Goal: Task Accomplishment & Management: Manage account settings

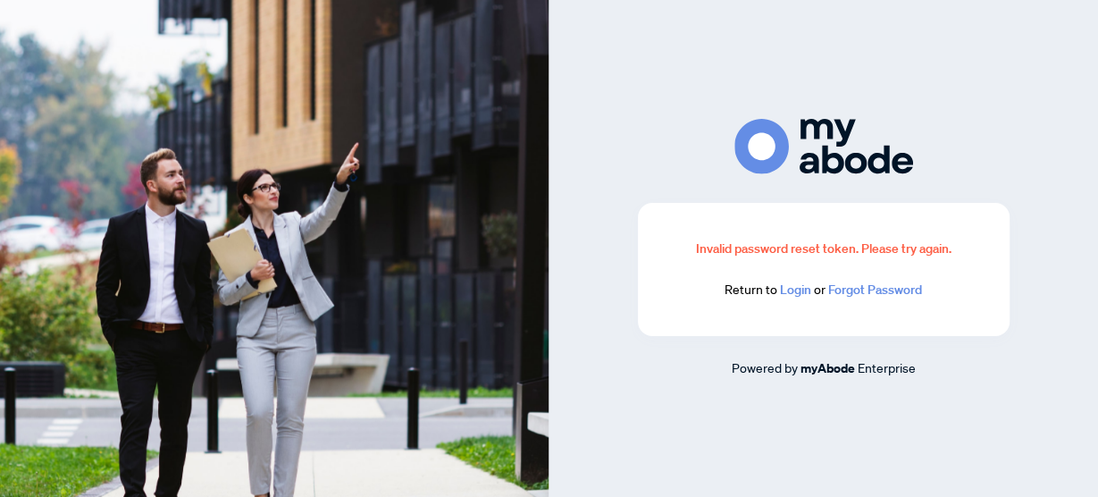
click at [785, 293] on link "Login" at bounding box center [795, 289] width 31 height 16
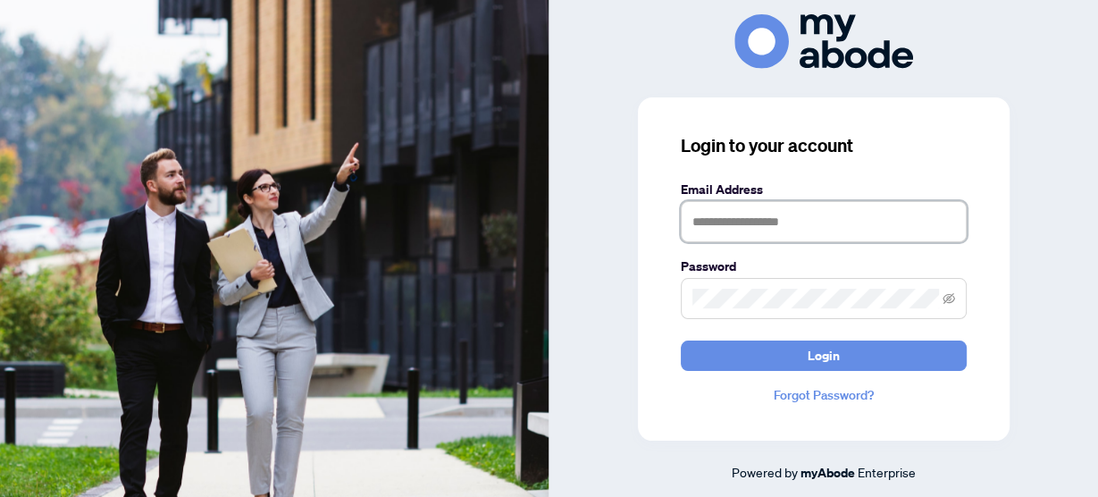
click at [732, 224] on input "text" at bounding box center [824, 221] width 286 height 41
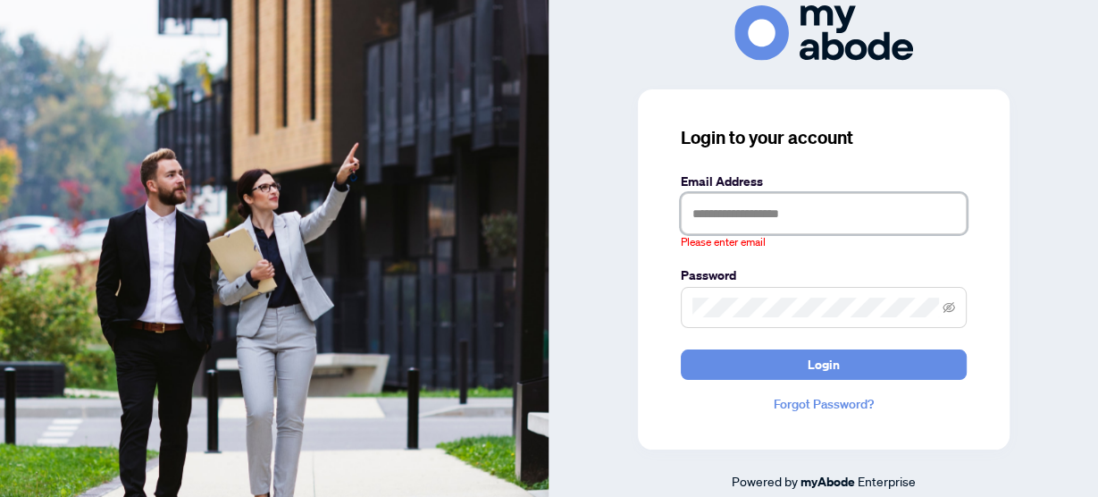
type input "**********"
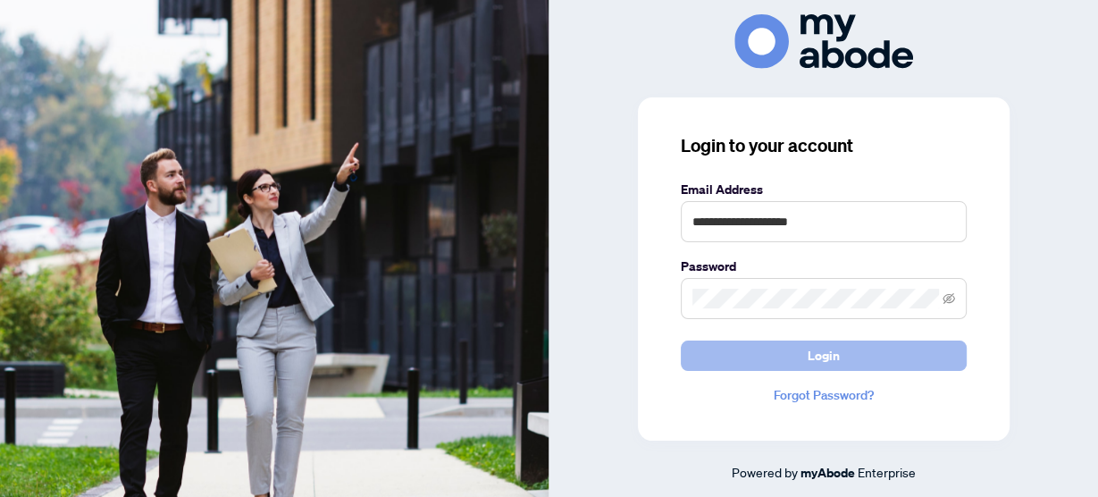
click at [821, 357] on span "Login" at bounding box center [824, 355] width 32 height 29
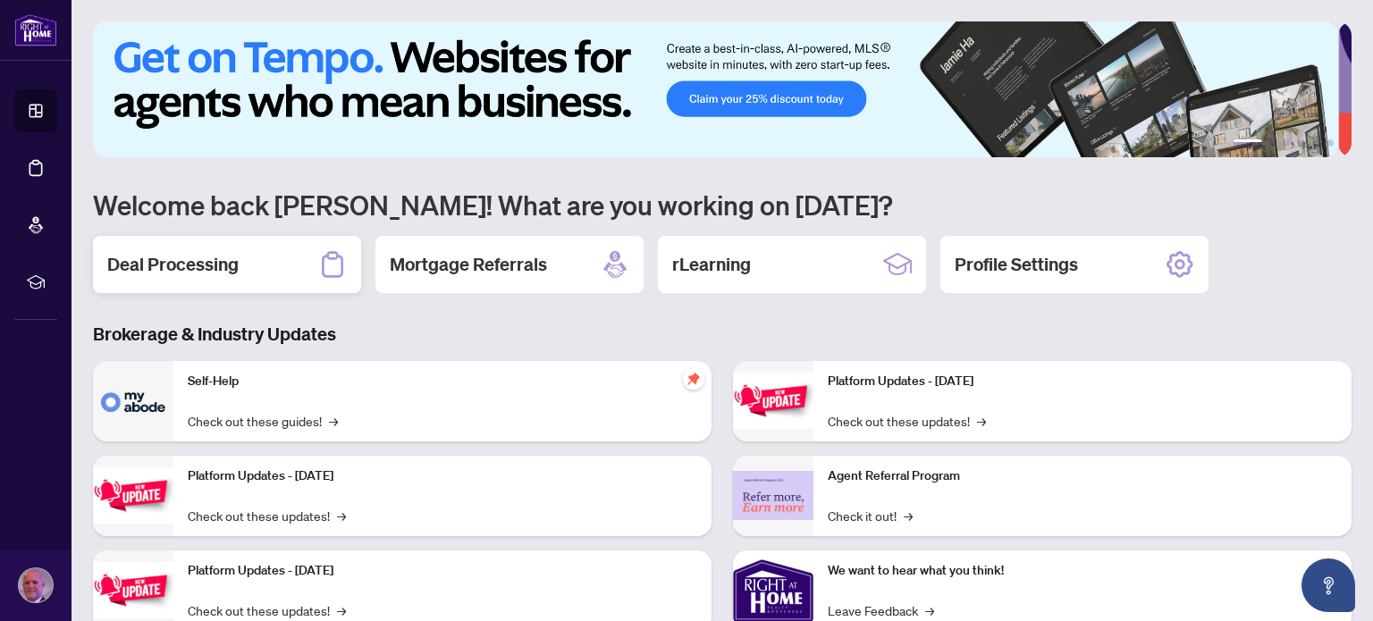
click at [163, 264] on h2 "Deal Processing" at bounding box center [172, 264] width 131 height 25
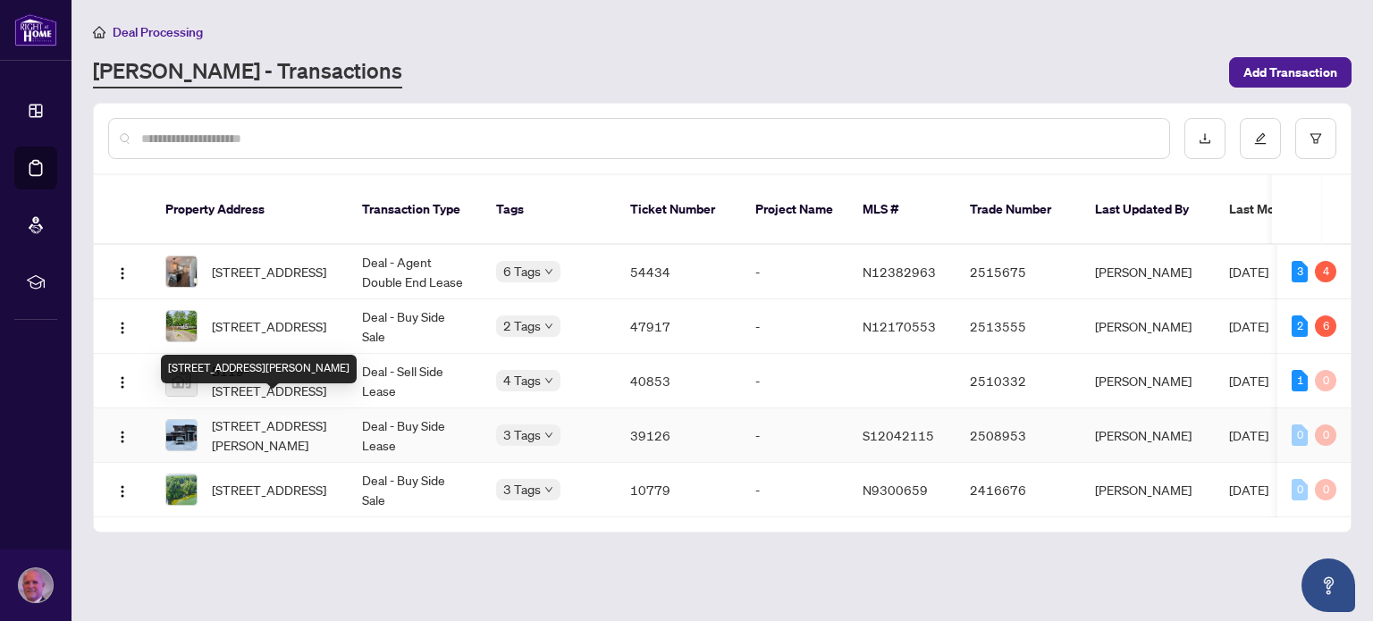
click at [258, 416] on span "[STREET_ADDRESS][PERSON_NAME]" at bounding box center [273, 435] width 122 height 39
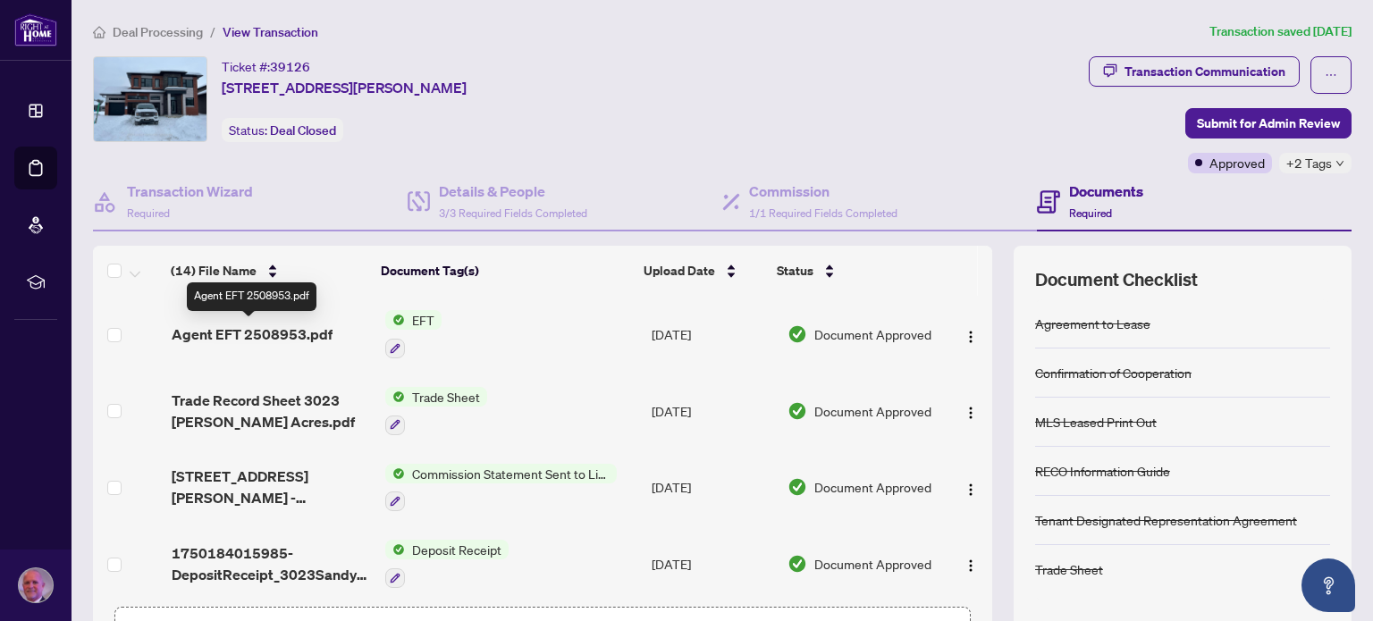
click at [254, 329] on span "Agent EFT 2508953.pdf" at bounding box center [252, 333] width 161 height 21
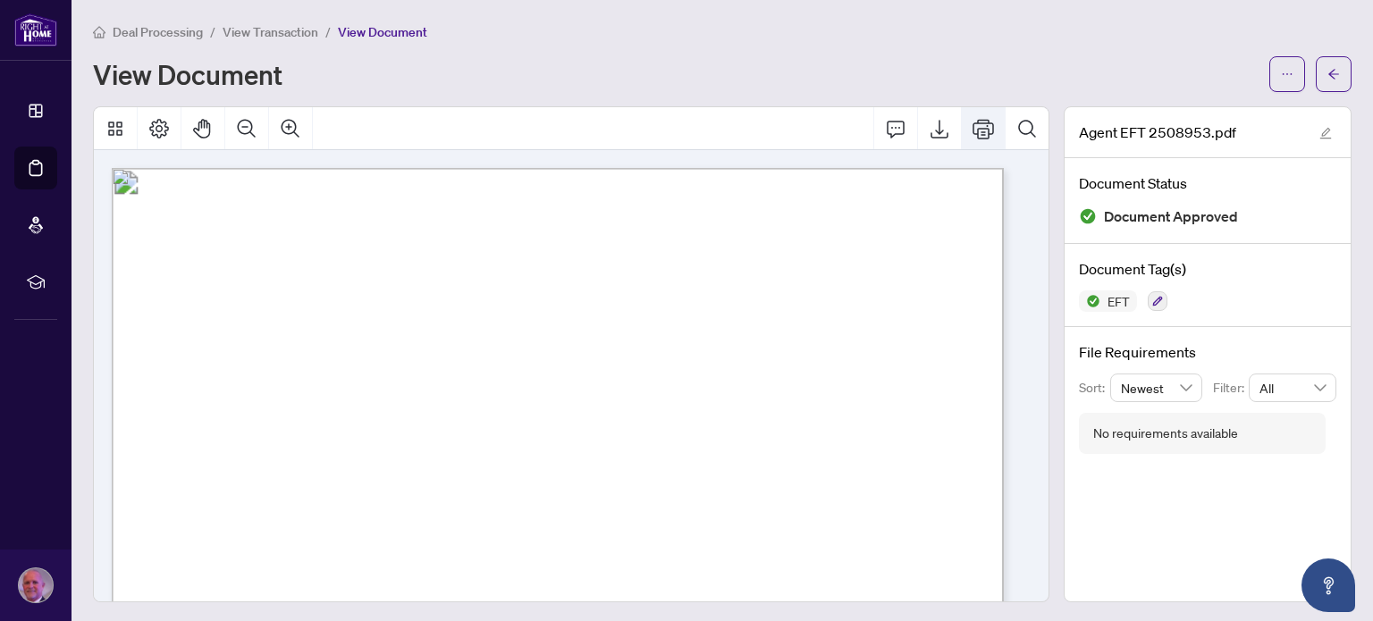
click at [974, 128] on icon "Print" at bounding box center [982, 129] width 21 height 20
click at [109, 125] on icon "Thumbnails" at bounding box center [115, 129] width 14 height 14
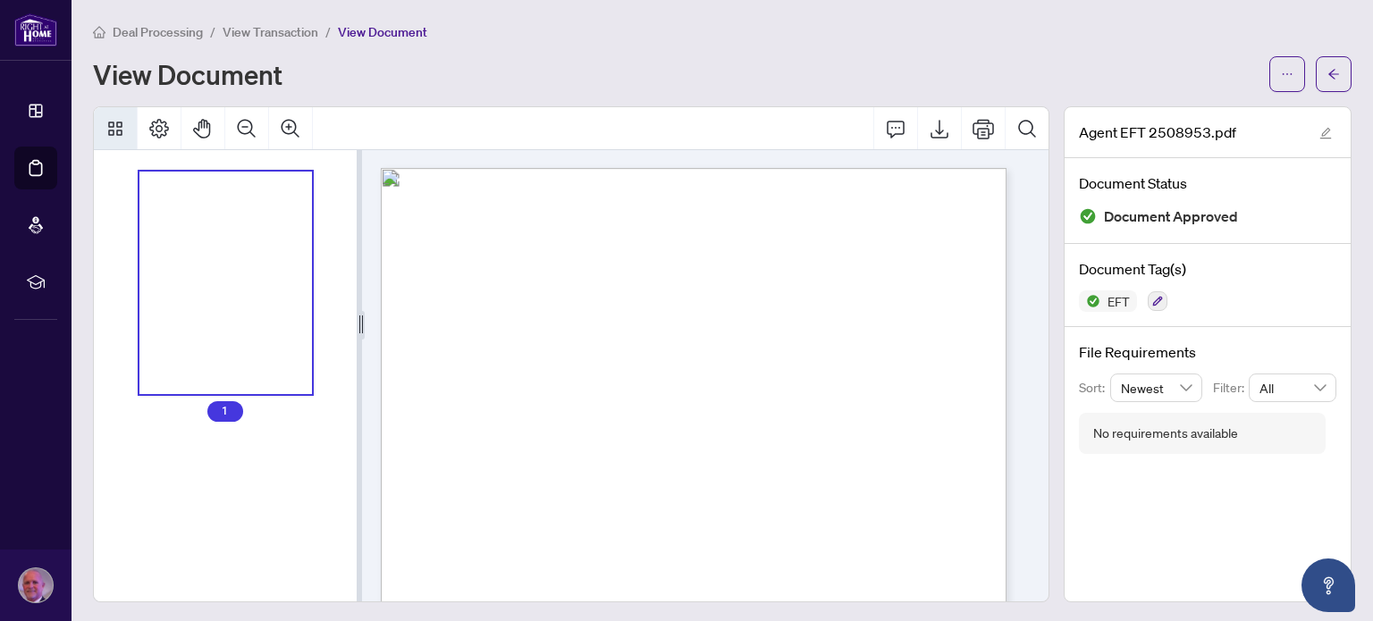
click at [109, 125] on icon "Thumbnails" at bounding box center [115, 129] width 14 height 14
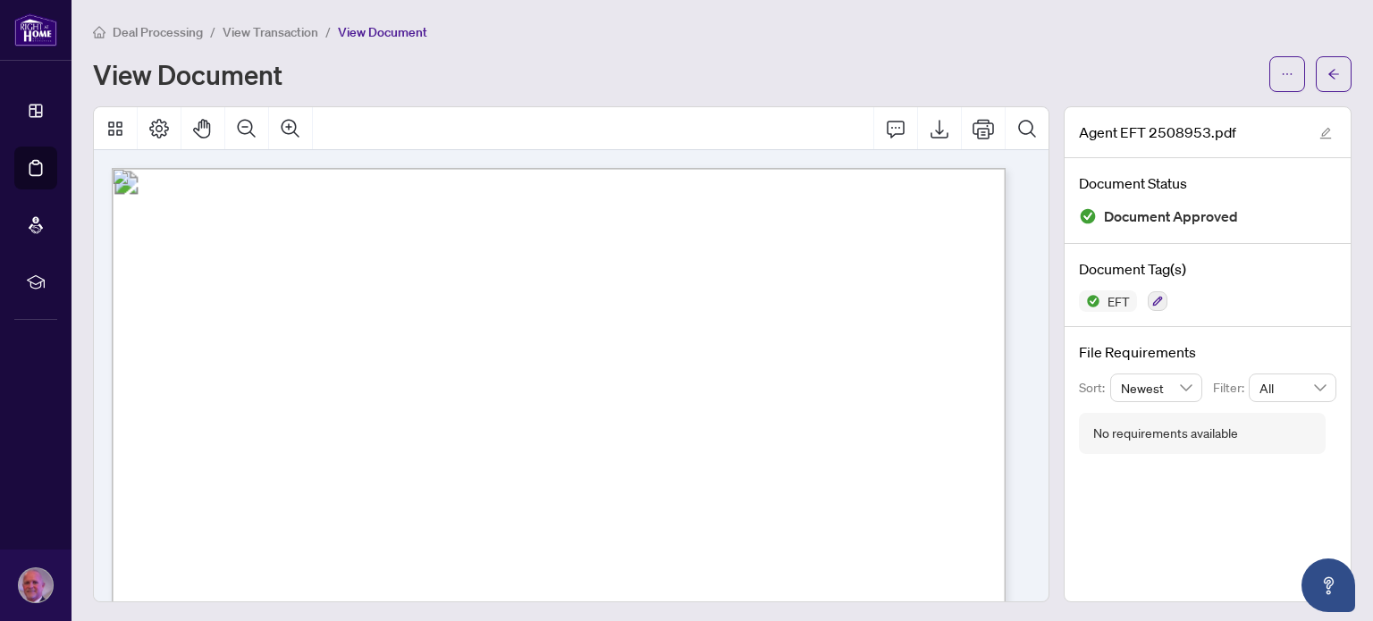
click at [258, 34] on span "View Transaction" at bounding box center [271, 32] width 96 height 16
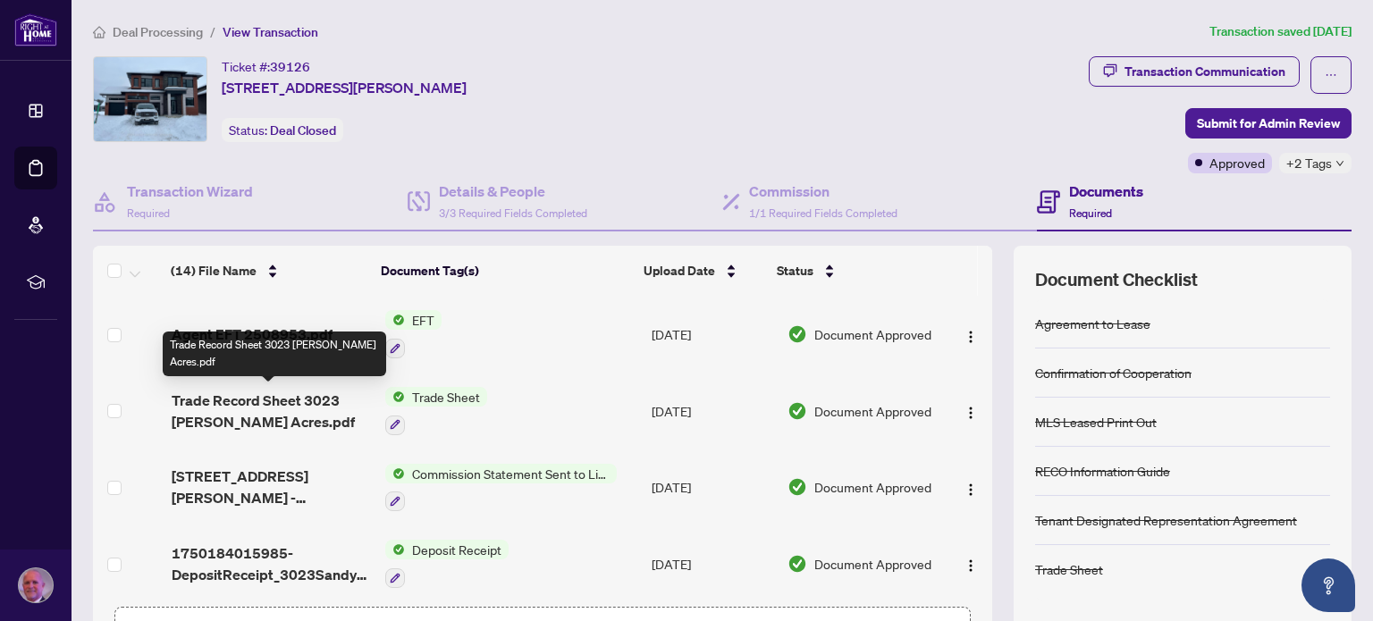
click at [255, 399] on span "Trade Record Sheet 3023 [PERSON_NAME] Acres.pdf" at bounding box center [271, 411] width 199 height 43
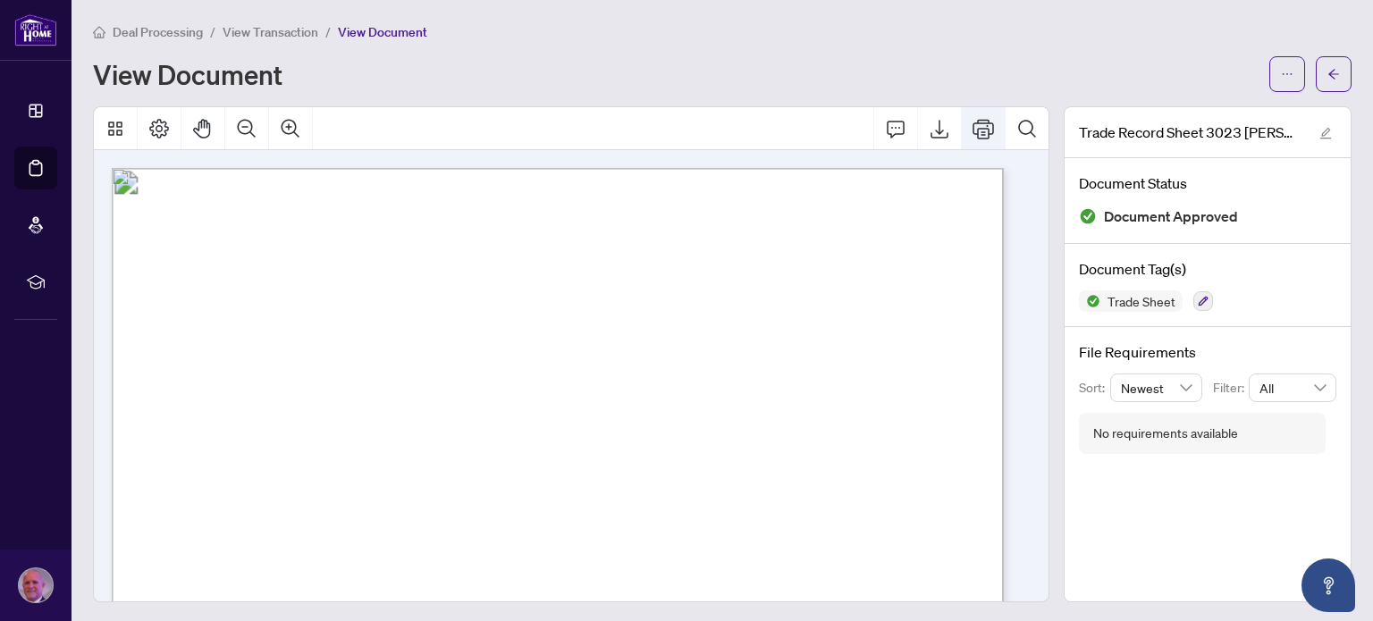
click at [972, 122] on icon "Print" at bounding box center [982, 129] width 21 height 20
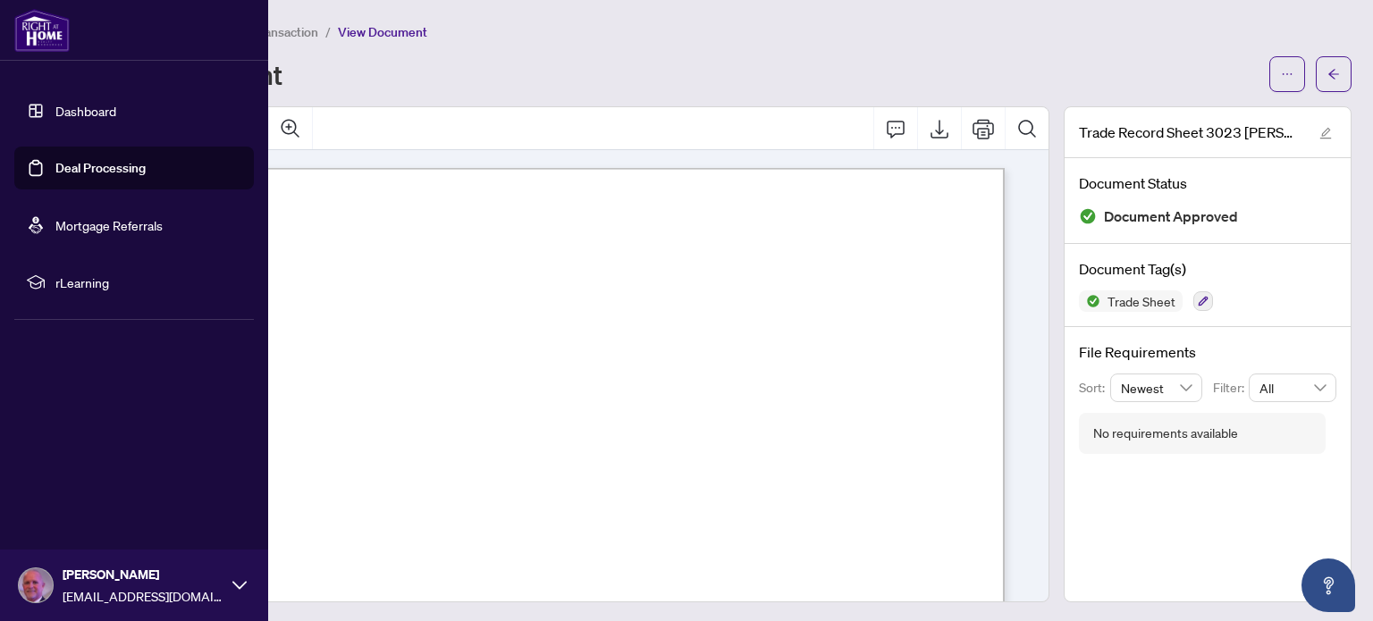
click at [70, 110] on link "Dashboard" at bounding box center [85, 111] width 61 height 16
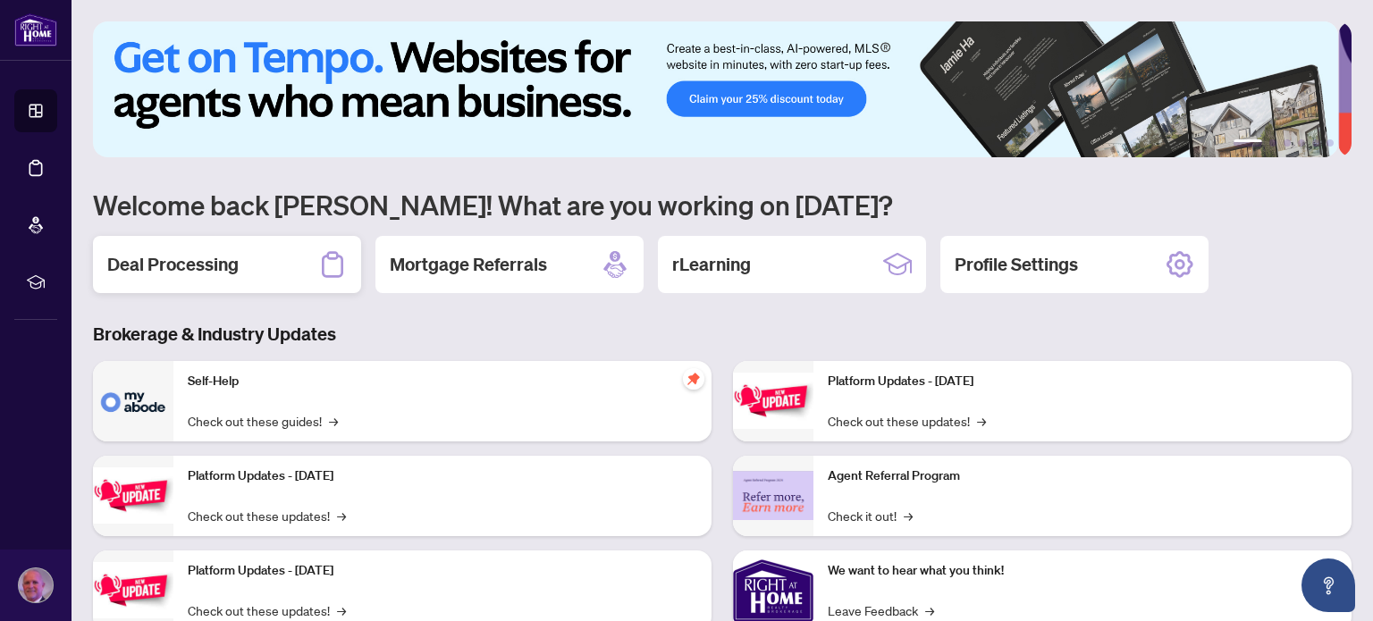
click at [169, 255] on h2 "Deal Processing" at bounding box center [172, 264] width 131 height 25
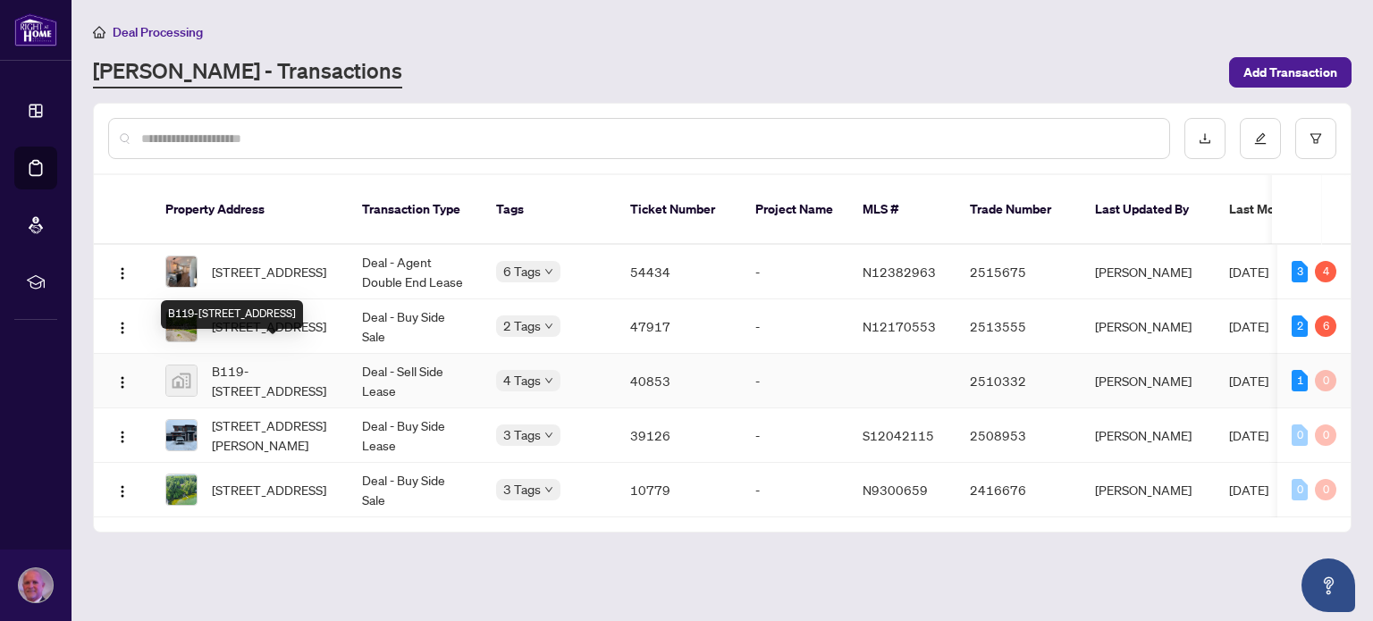
click at [242, 361] on span "B119-[STREET_ADDRESS]" at bounding box center [273, 380] width 122 height 39
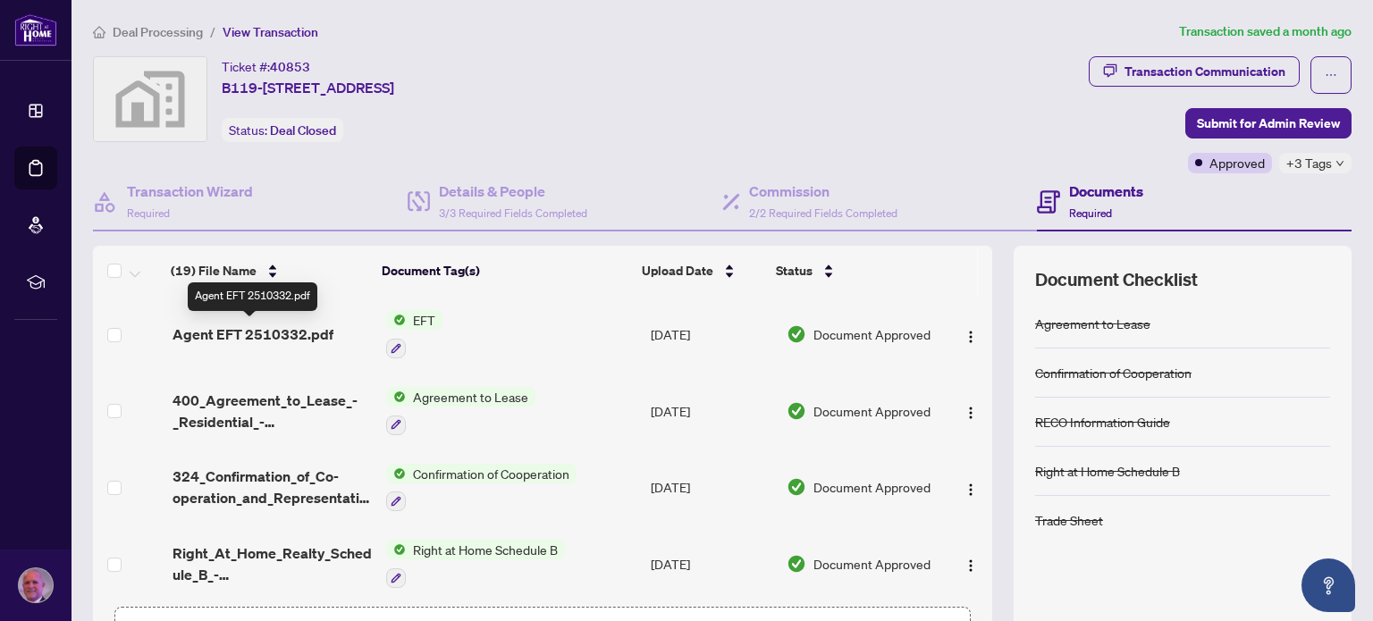
click at [261, 335] on span "Agent EFT 2510332.pdf" at bounding box center [252, 333] width 161 height 21
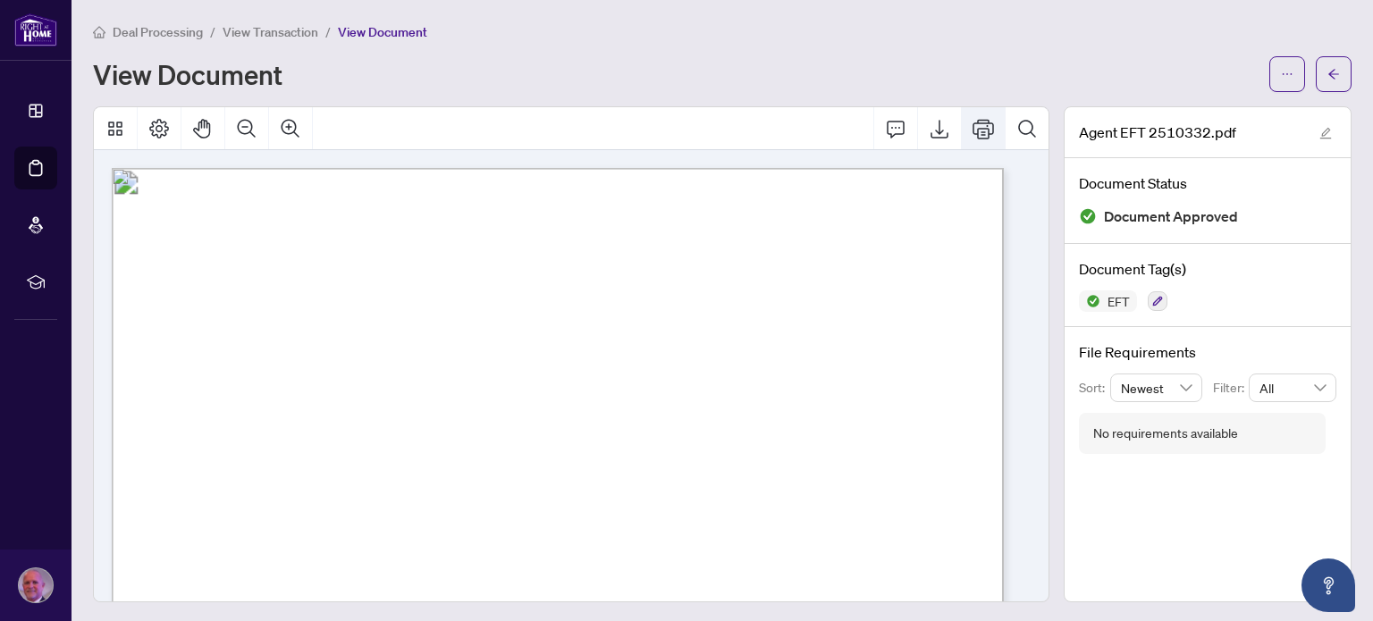
click at [972, 125] on icon "Print" at bounding box center [982, 128] width 21 height 21
click at [253, 30] on span "View Transaction" at bounding box center [271, 32] width 96 height 16
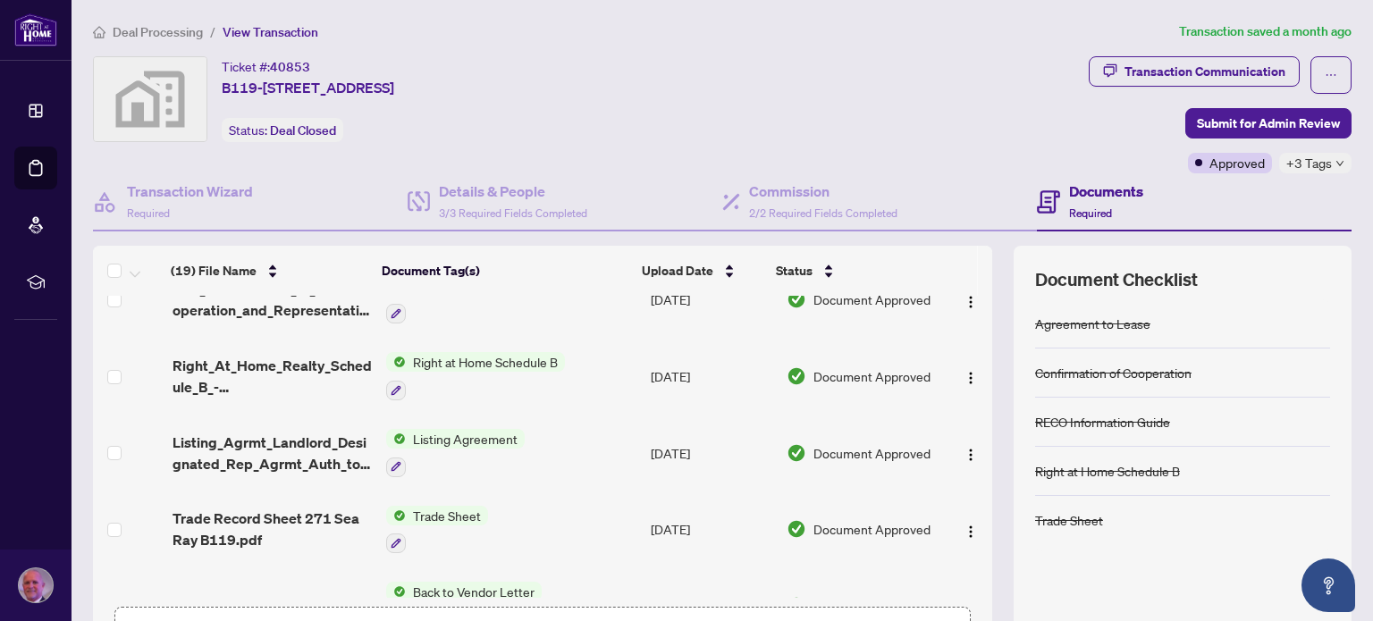
scroll to position [191, 0]
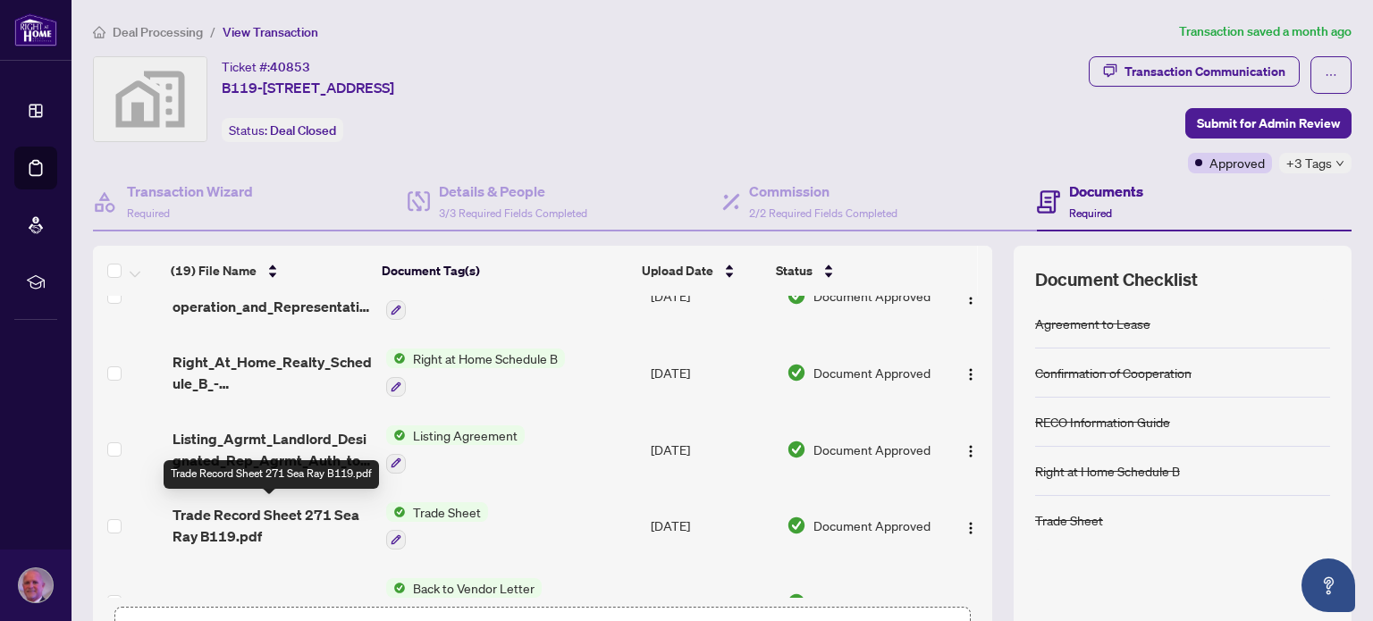
click at [193, 518] on span "Trade Record Sheet 271 Sea Ray B119.pdf" at bounding box center [272, 525] width 200 height 43
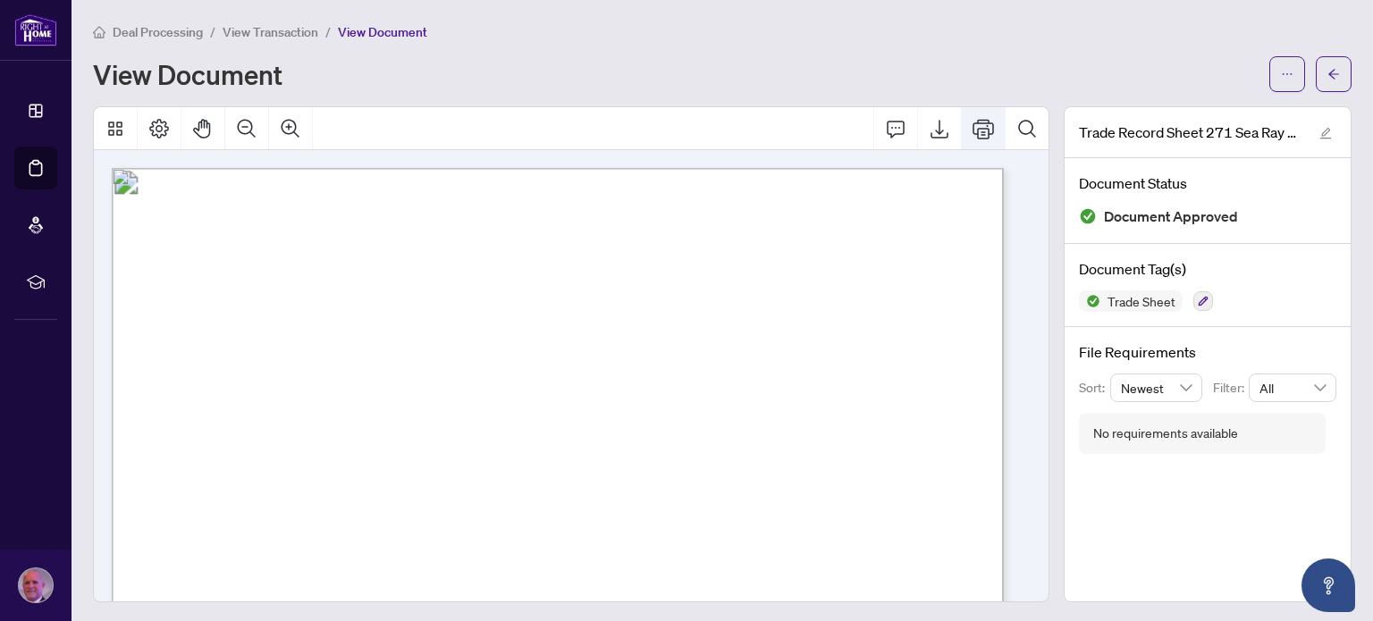
click at [972, 118] on icon "Print" at bounding box center [982, 128] width 21 height 21
click at [110, 124] on icon "Thumbnails" at bounding box center [115, 128] width 21 height 21
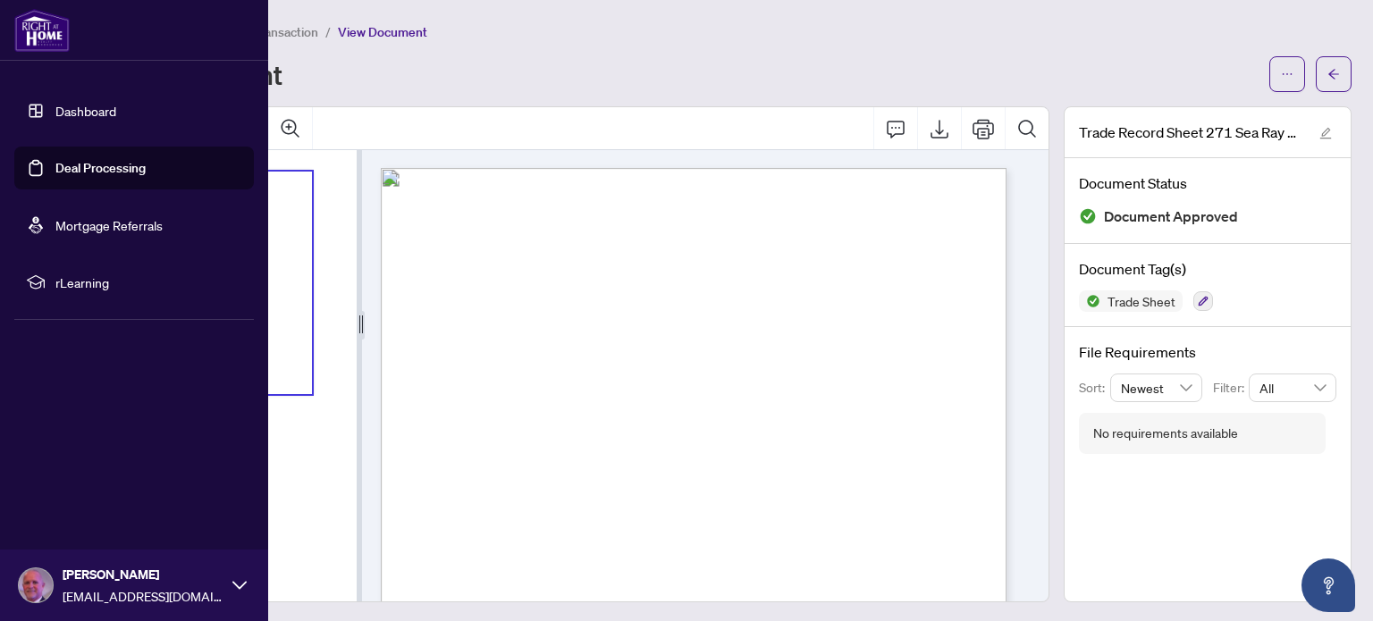
click at [73, 166] on link "Deal Processing" at bounding box center [100, 168] width 90 height 16
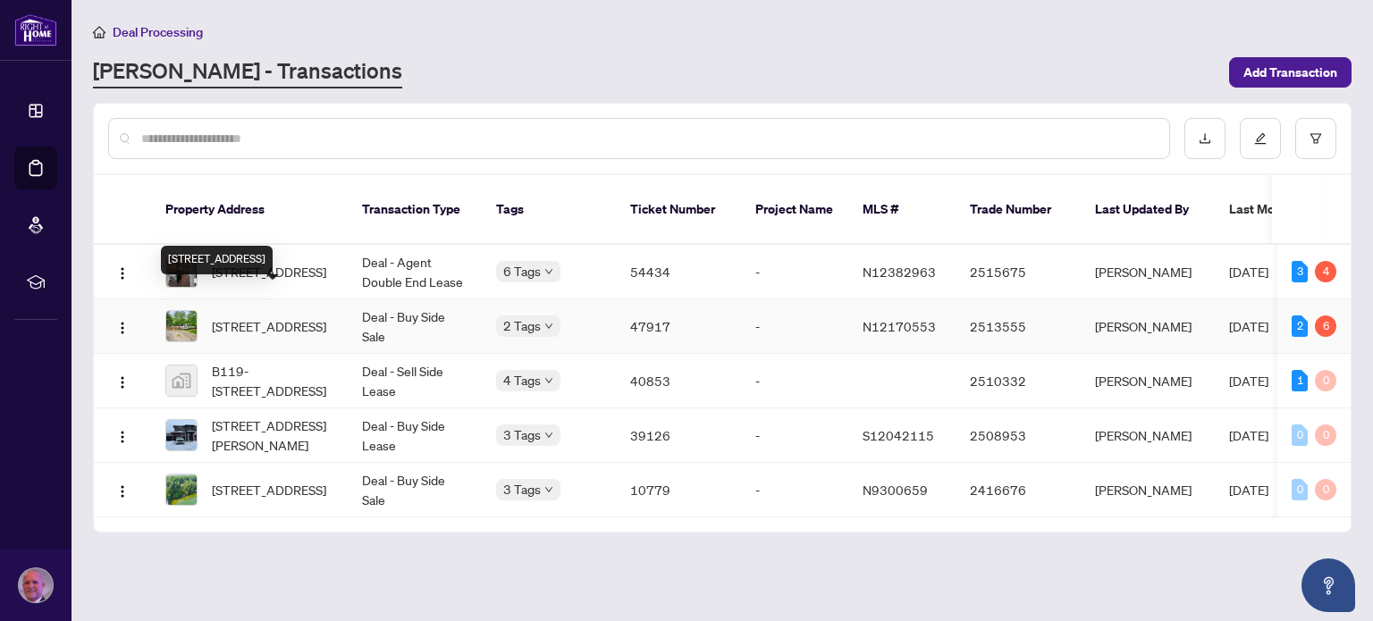
click at [297, 316] on span "[STREET_ADDRESS]" at bounding box center [269, 326] width 114 height 20
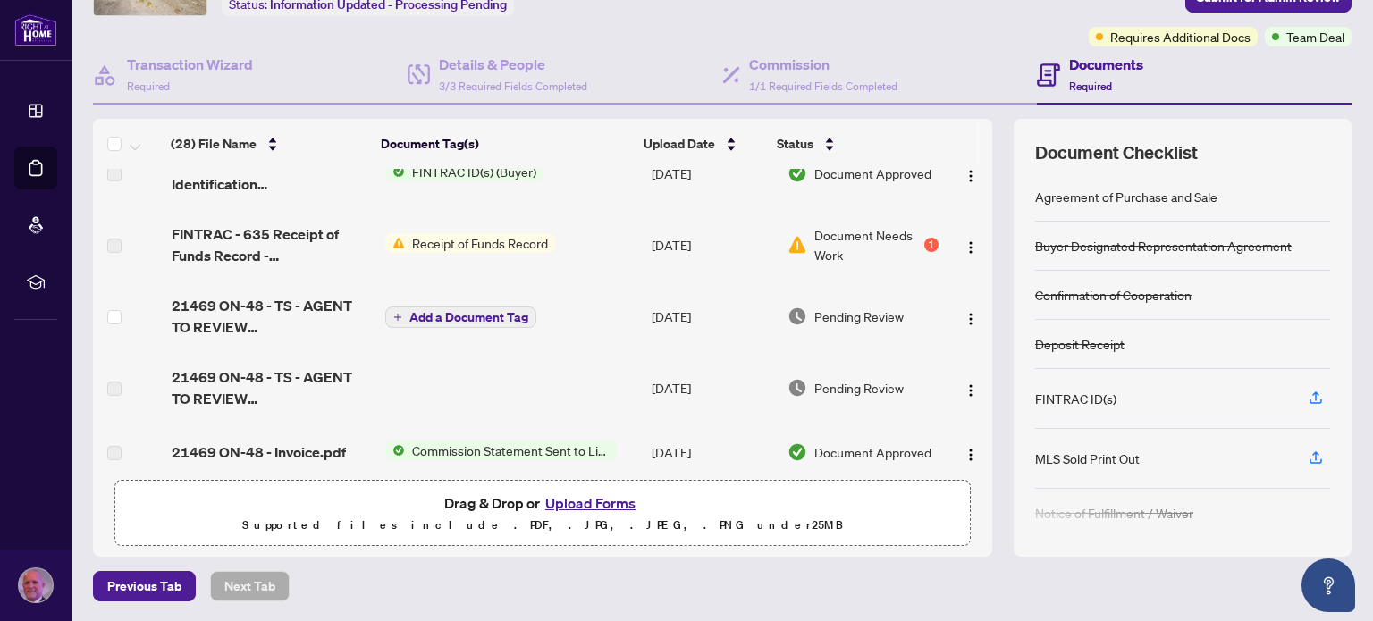
scroll to position [1276, 0]
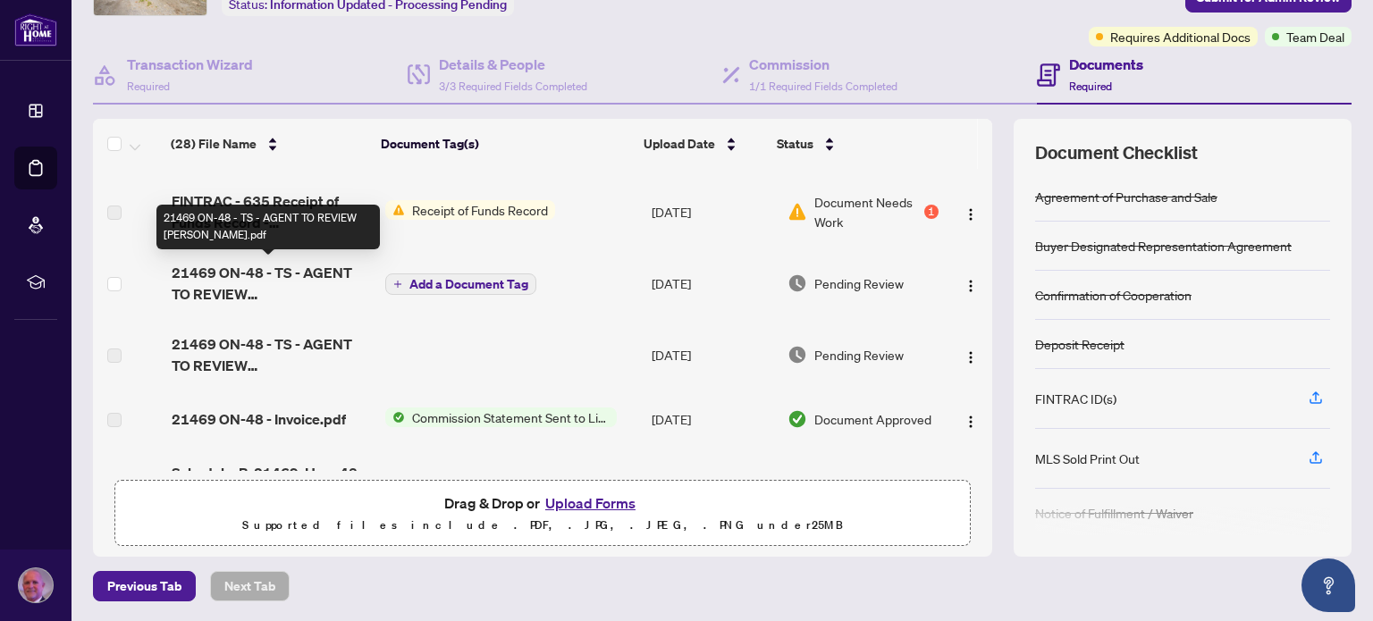
click at [222, 281] on span "21469 ON-48 - TS - AGENT TO REVIEW [PERSON_NAME].pdf" at bounding box center [271, 283] width 199 height 43
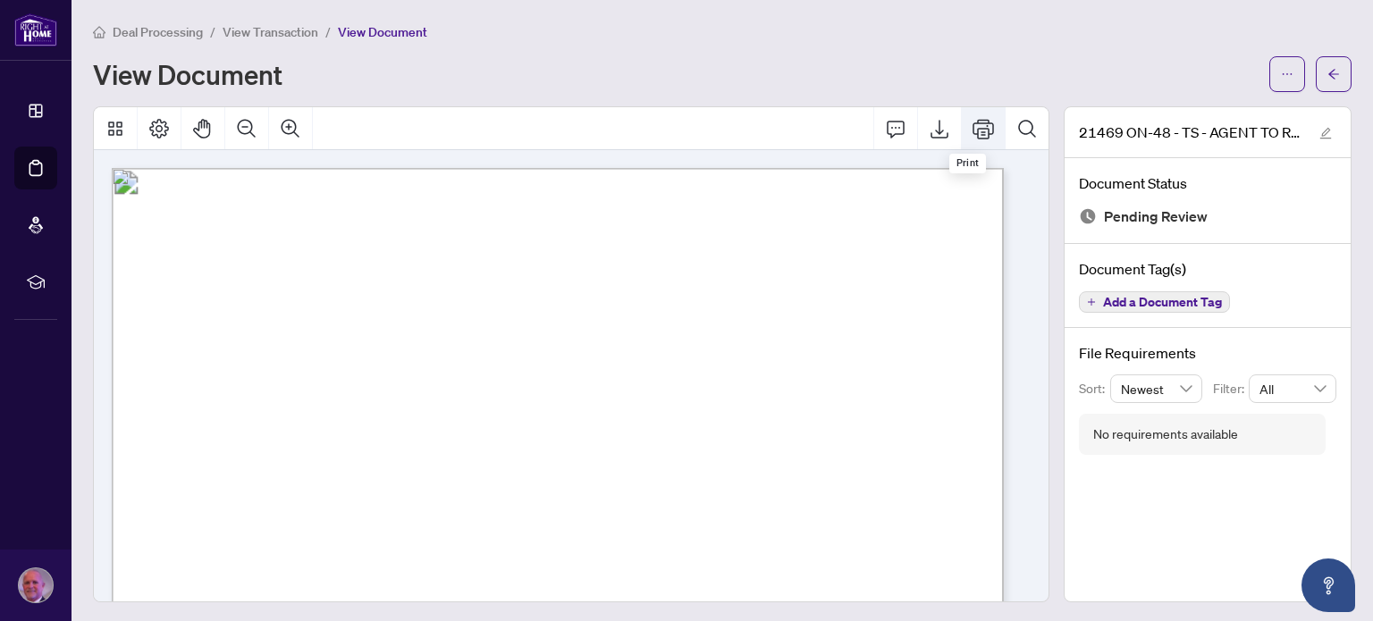
click at [972, 124] on icon "Print" at bounding box center [982, 128] width 21 height 21
click at [262, 29] on span "View Transaction" at bounding box center [271, 32] width 96 height 16
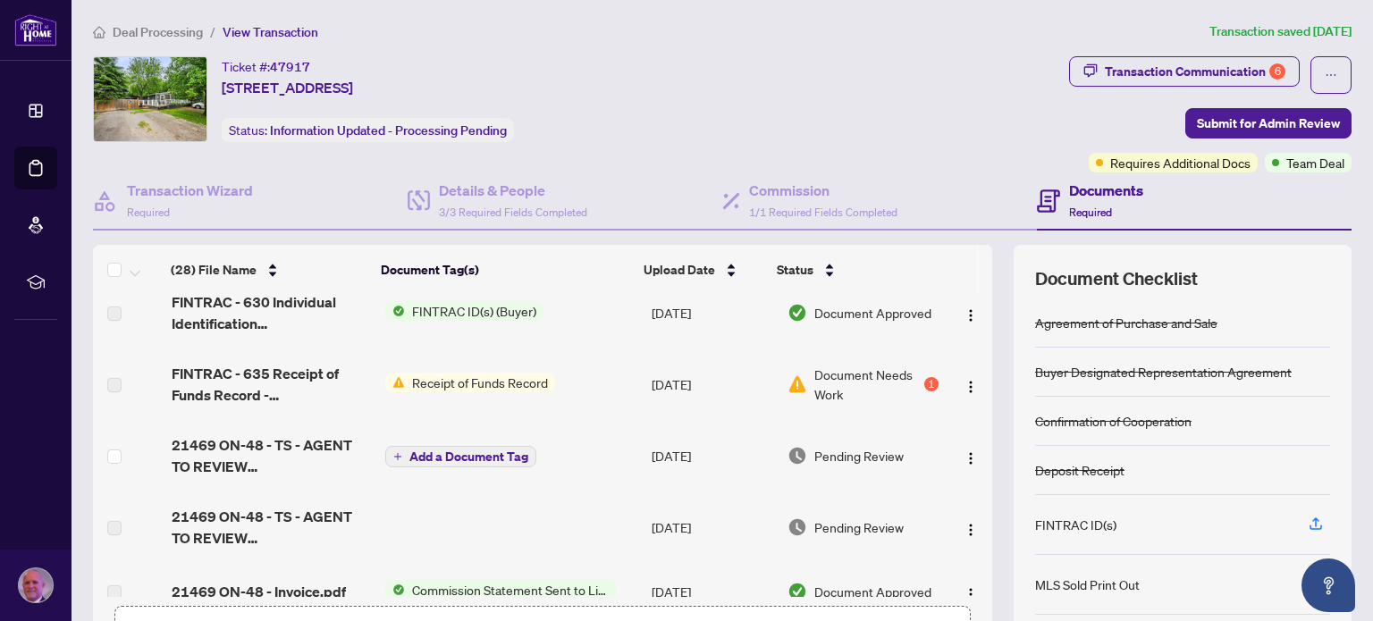
scroll to position [1256, 0]
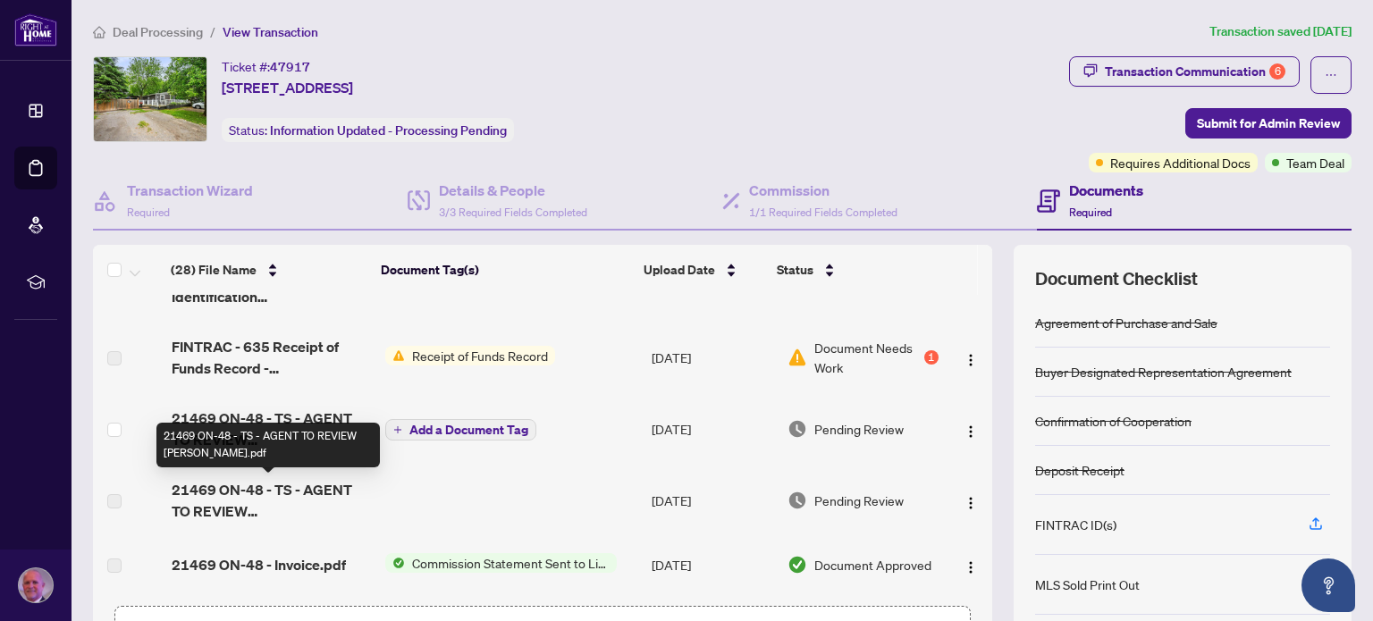
click at [212, 500] on span "21469 ON-48 - TS - AGENT TO REVIEW [PERSON_NAME].pdf" at bounding box center [271, 500] width 199 height 43
click at [307, 489] on span "21469 ON-48 - TS - AGENT TO REVIEW [PERSON_NAME].pdf" at bounding box center [271, 500] width 199 height 43
click at [307, 488] on span "21469 ON-48 - TS - AGENT TO REVIEW [PERSON_NAME].pdf" at bounding box center [271, 500] width 199 height 43
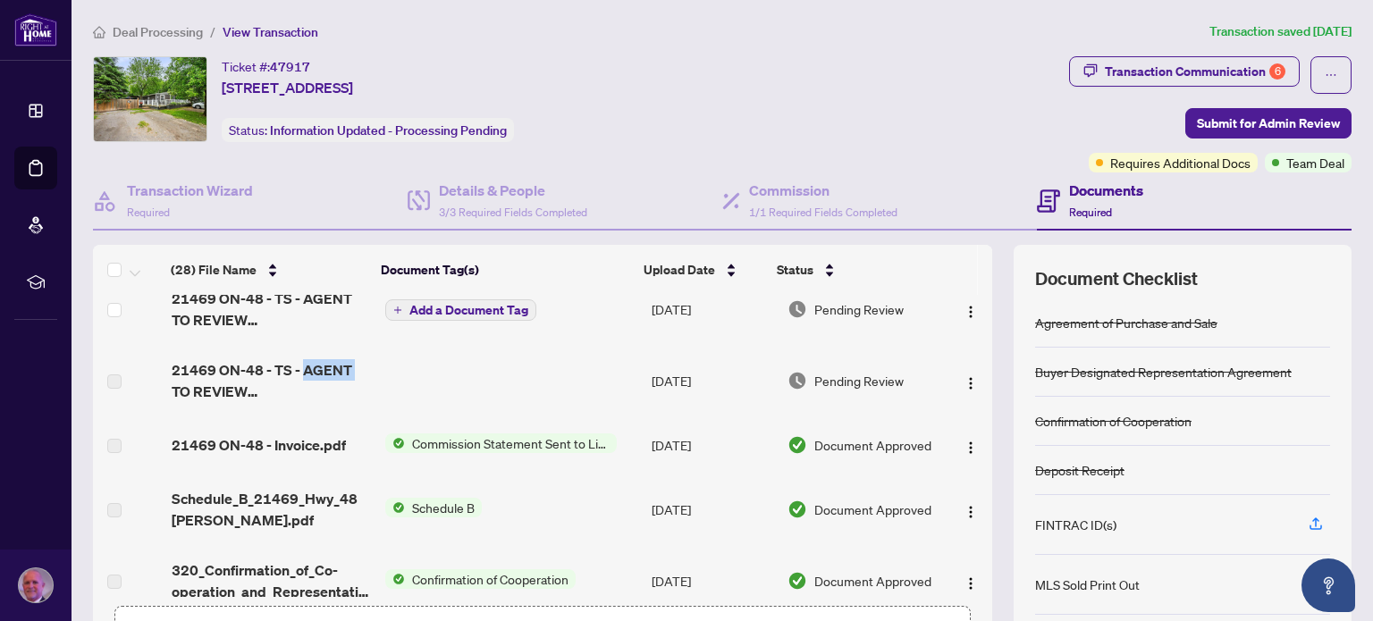
scroll to position [1362, 0]
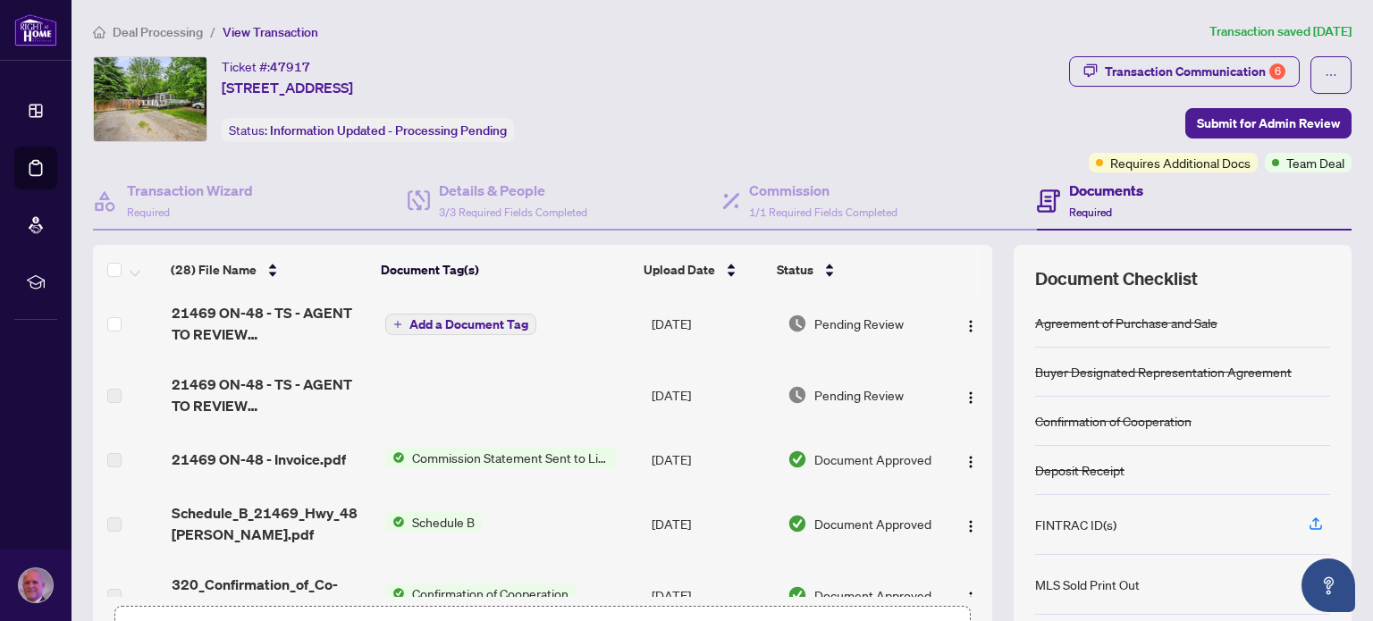
click at [162, 28] on span "Deal Processing" at bounding box center [158, 32] width 90 height 16
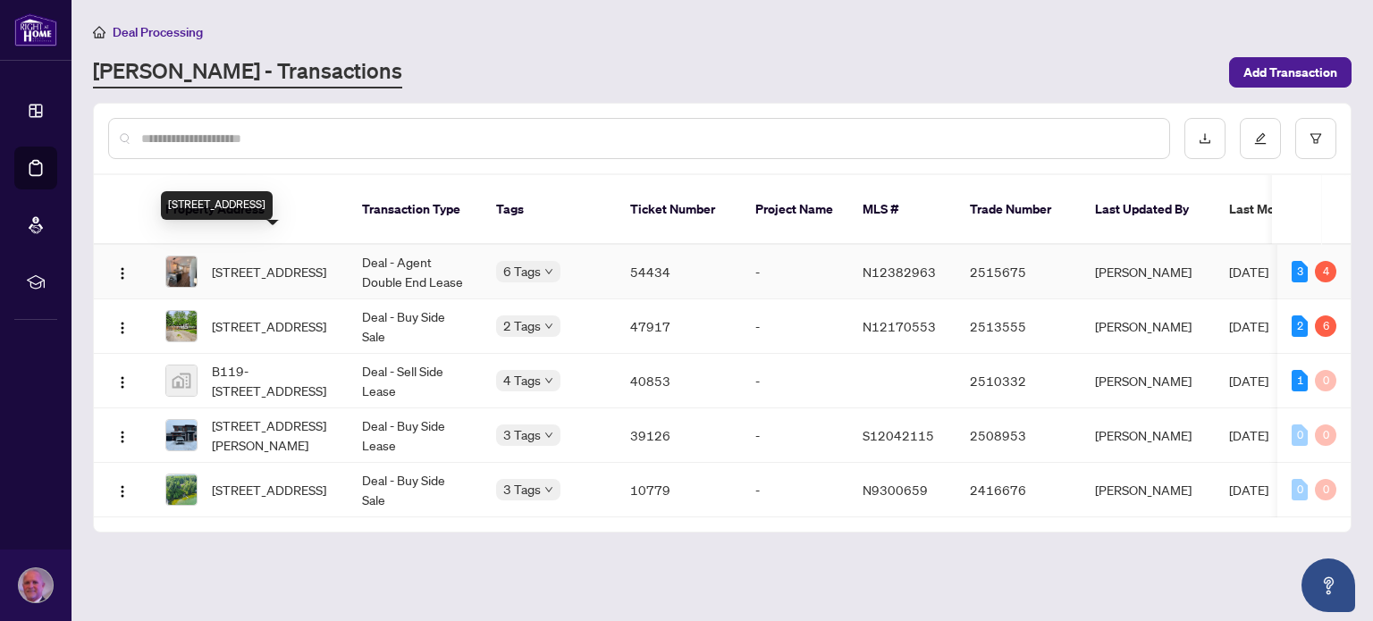
click at [272, 262] on span "[STREET_ADDRESS]" at bounding box center [269, 272] width 114 height 20
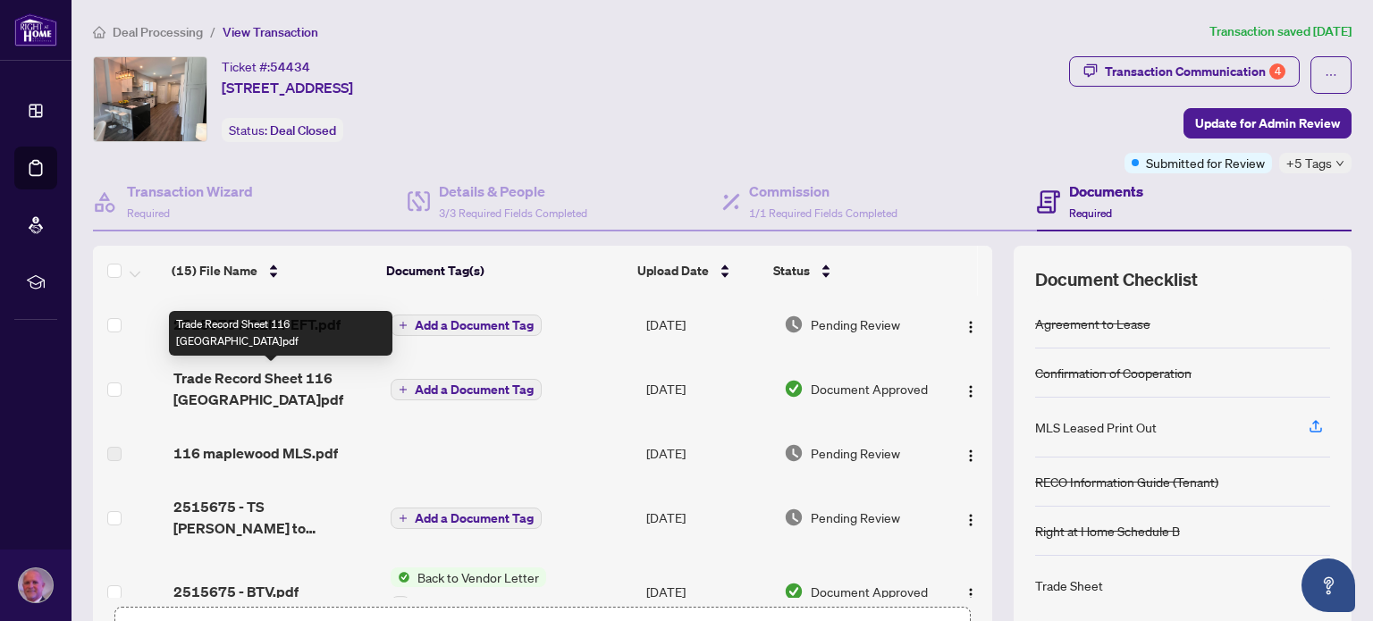
click at [255, 378] on span "Trade Record Sheet 116 [GEOGRAPHIC_DATA]pdf" at bounding box center [274, 388] width 203 height 43
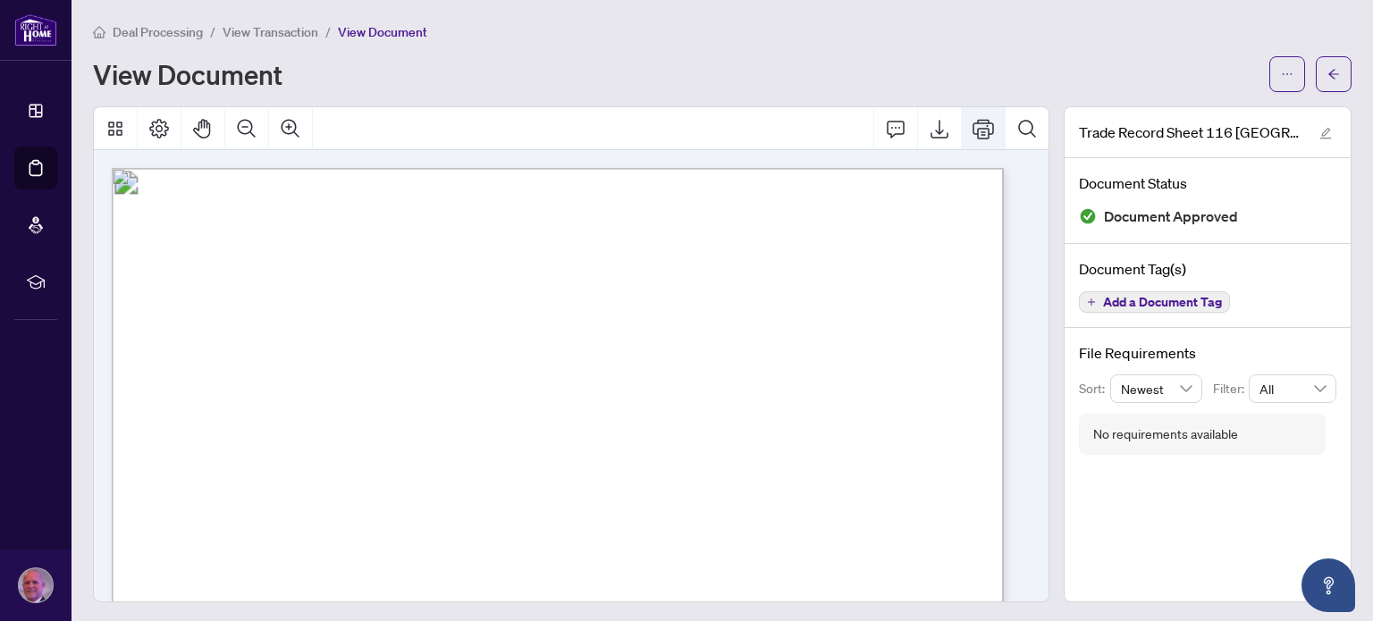
click at [972, 123] on icon "Print" at bounding box center [982, 128] width 21 height 21
click at [285, 29] on span "View Transaction" at bounding box center [271, 32] width 96 height 16
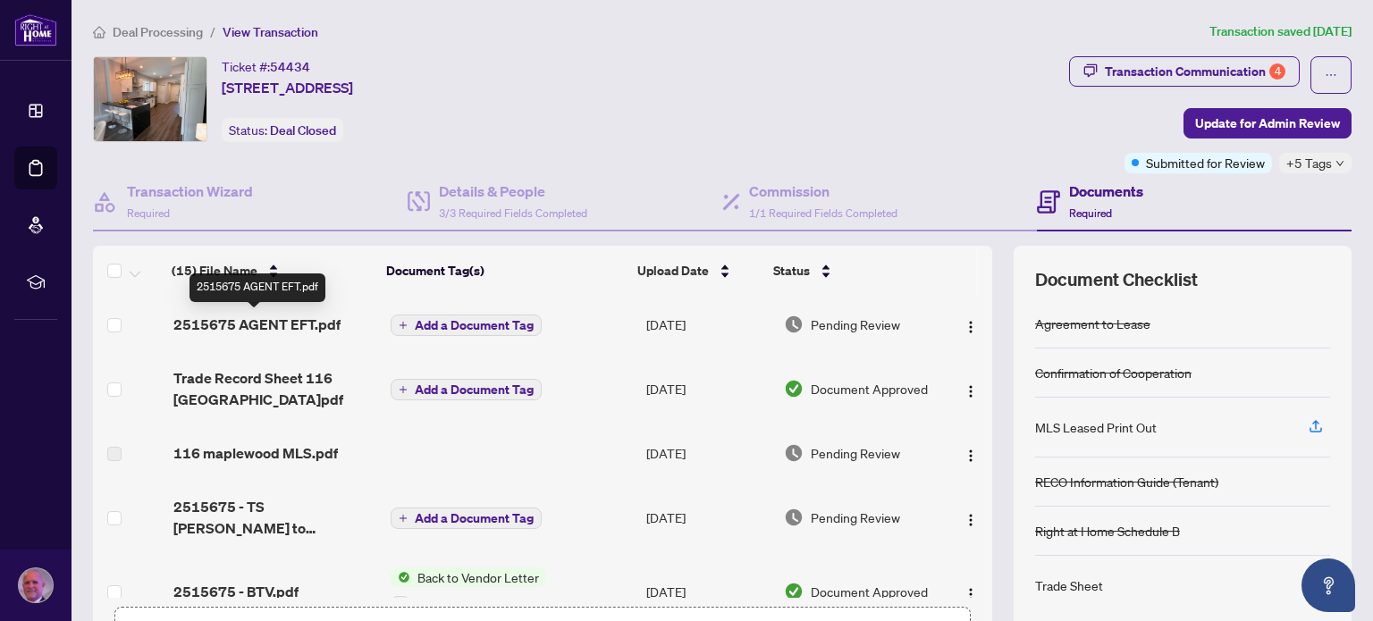
click at [258, 323] on span "2515675 AGENT EFT.pdf" at bounding box center [256, 324] width 167 height 21
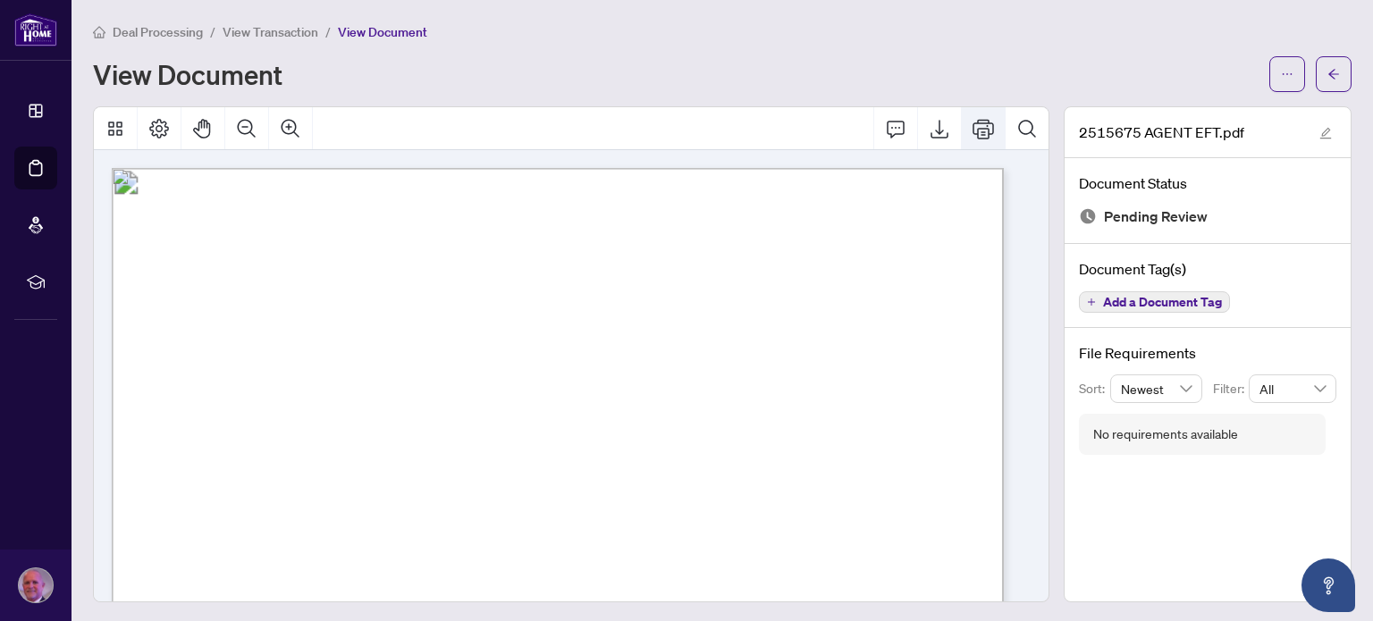
click at [976, 122] on icon "Print" at bounding box center [982, 129] width 21 height 20
